Goal: Transaction & Acquisition: Purchase product/service

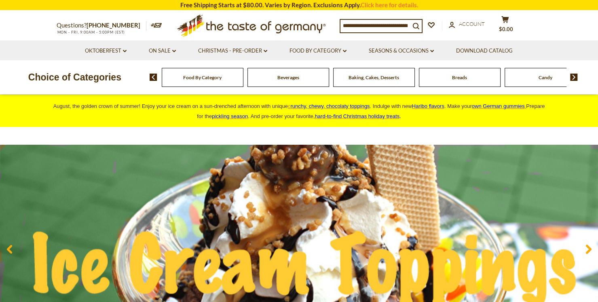
click at [350, 26] on input at bounding box center [375, 25] width 70 height 11
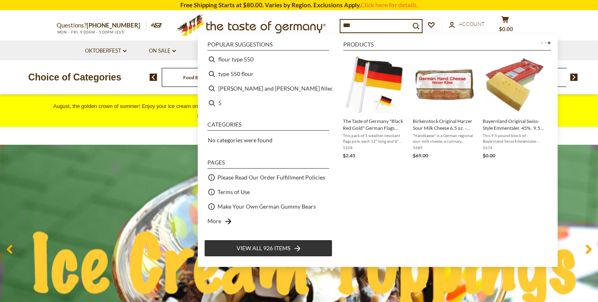
type input "****"
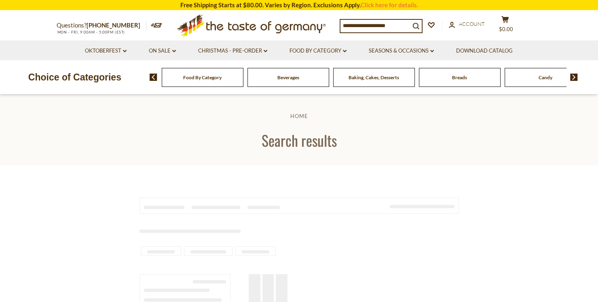
type input "****"
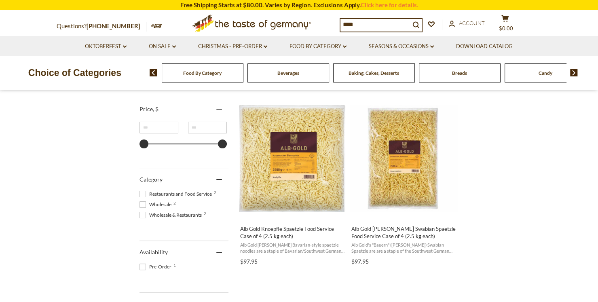
scroll to position [202, 0]
